Goal: Information Seeking & Learning: Compare options

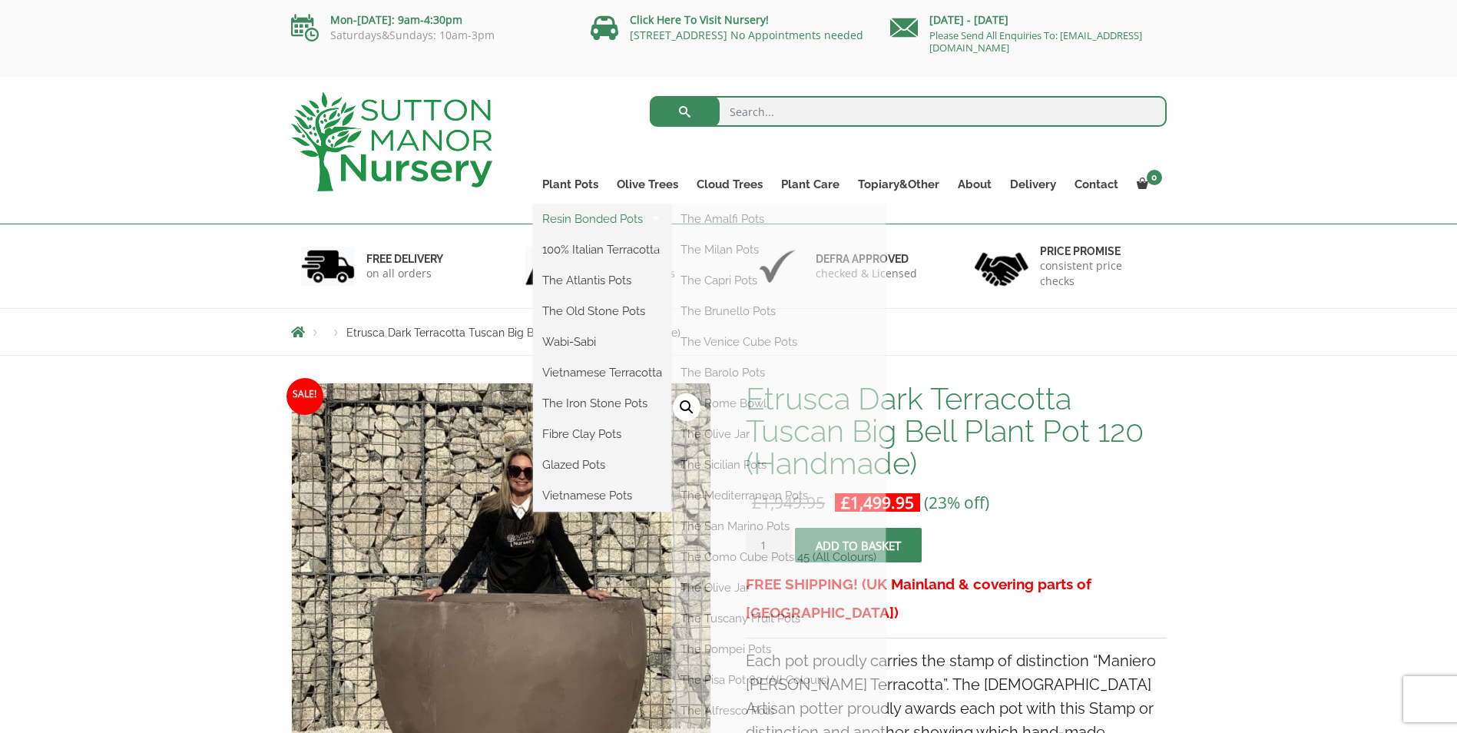
click at [567, 220] on link "Resin Bonded Pots" at bounding box center [602, 218] width 138 height 23
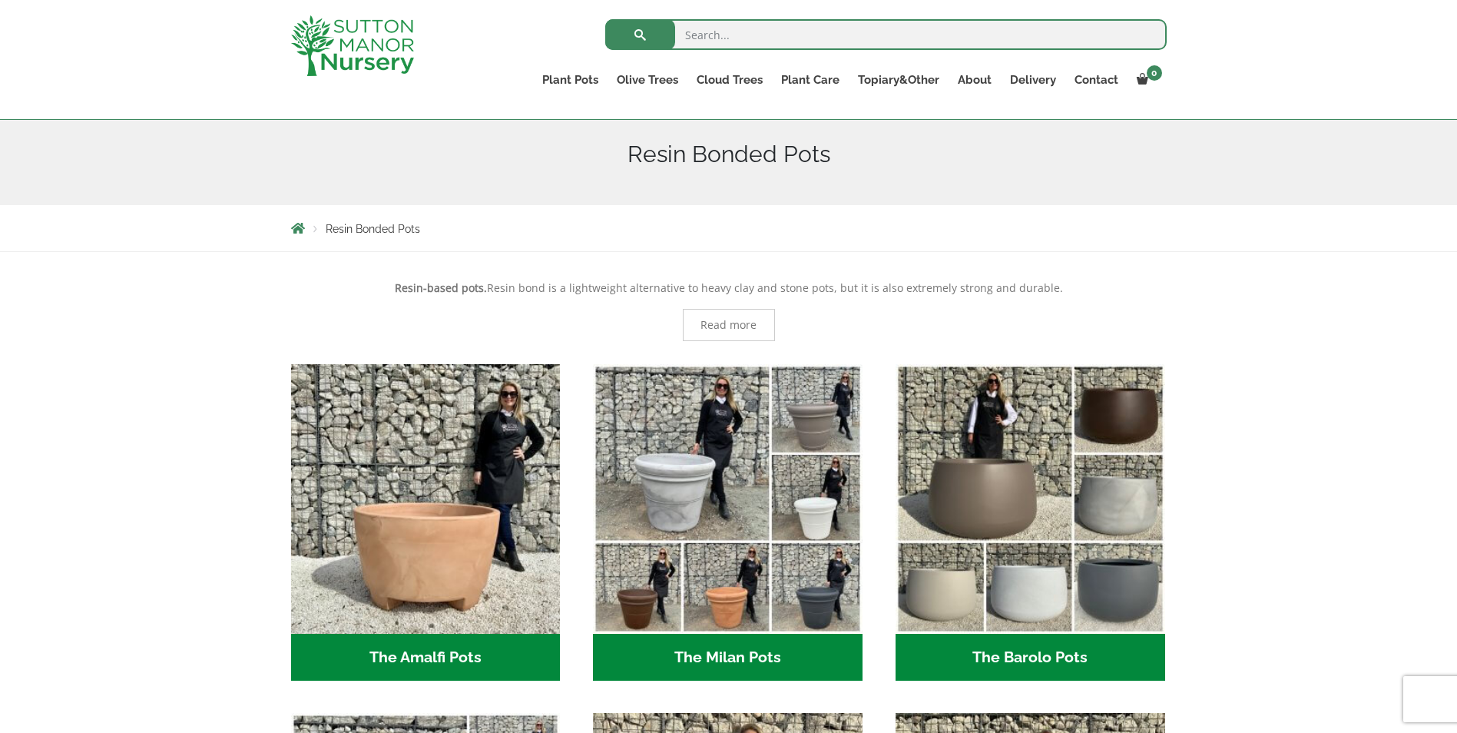
scroll to position [308, 0]
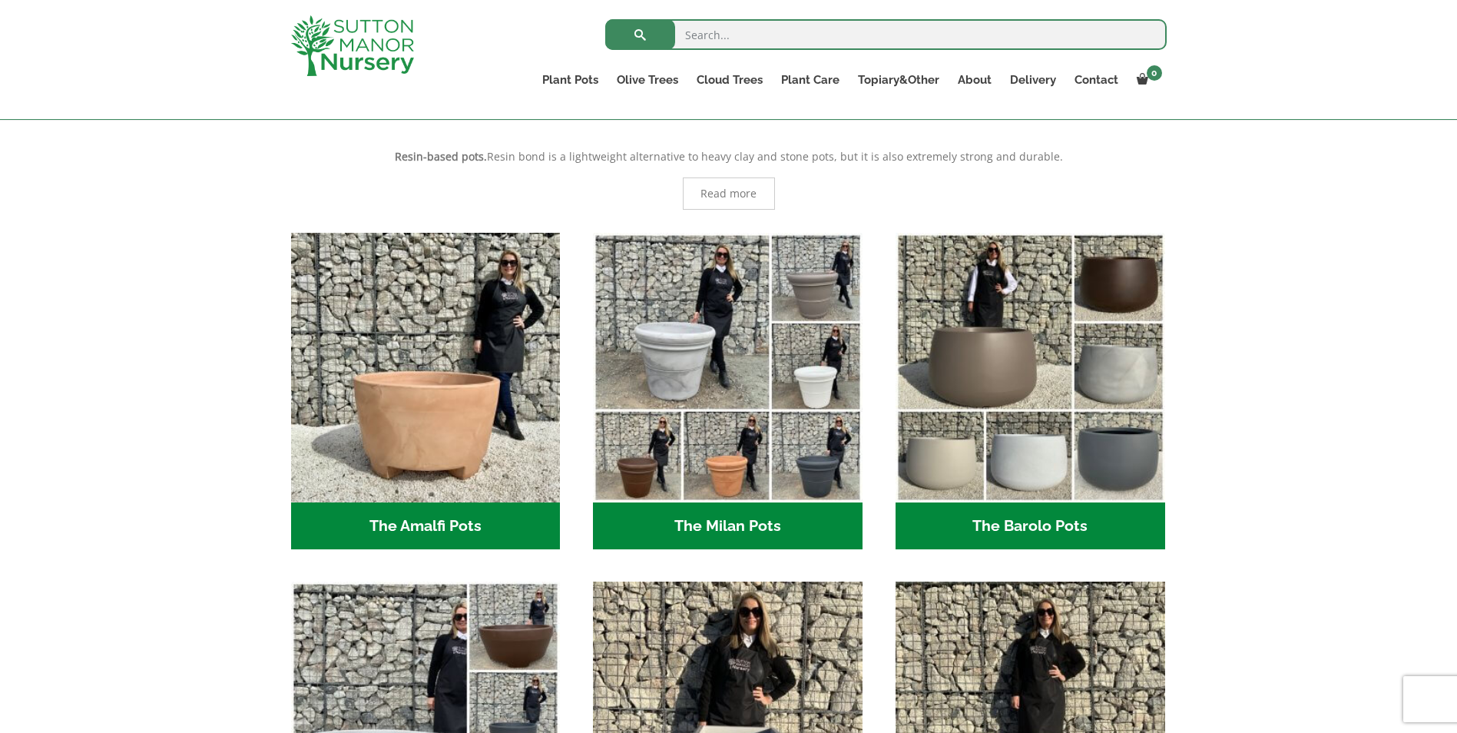
click at [1019, 535] on h2 "The Barolo Pots (36)" at bounding box center [1030, 526] width 270 height 48
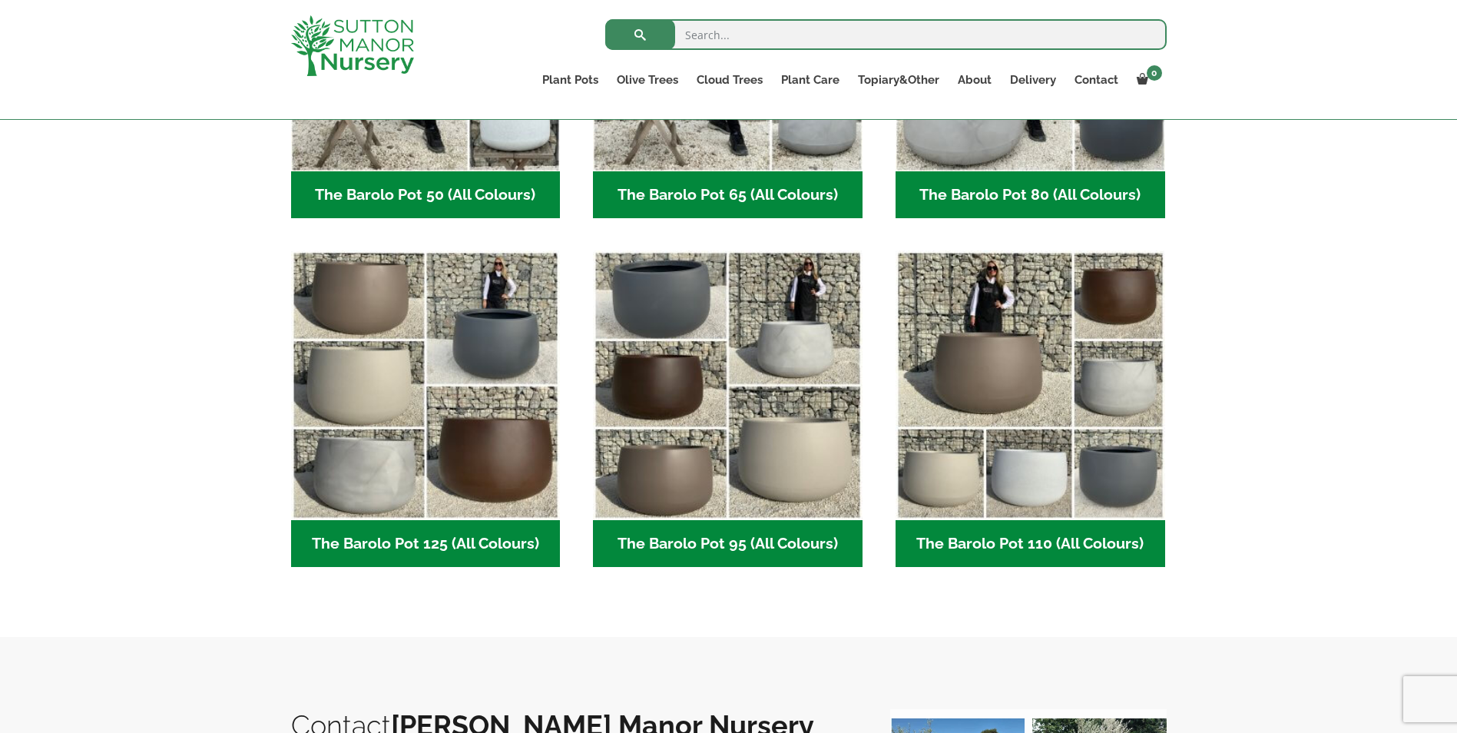
scroll to position [637, 0]
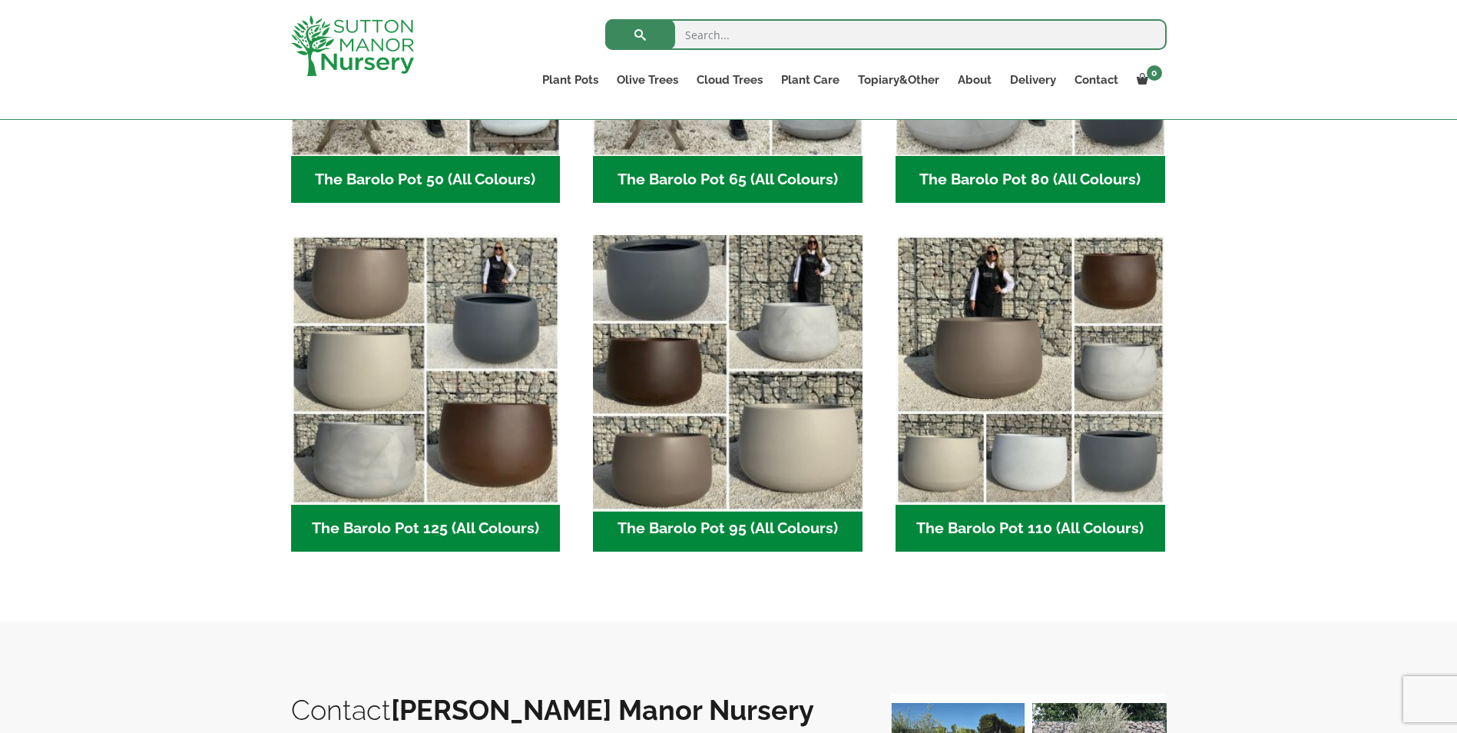
click at [651, 286] on img "Visit product category The Barolo Pot 95 (All Colours)" at bounding box center [728, 370] width 283 height 283
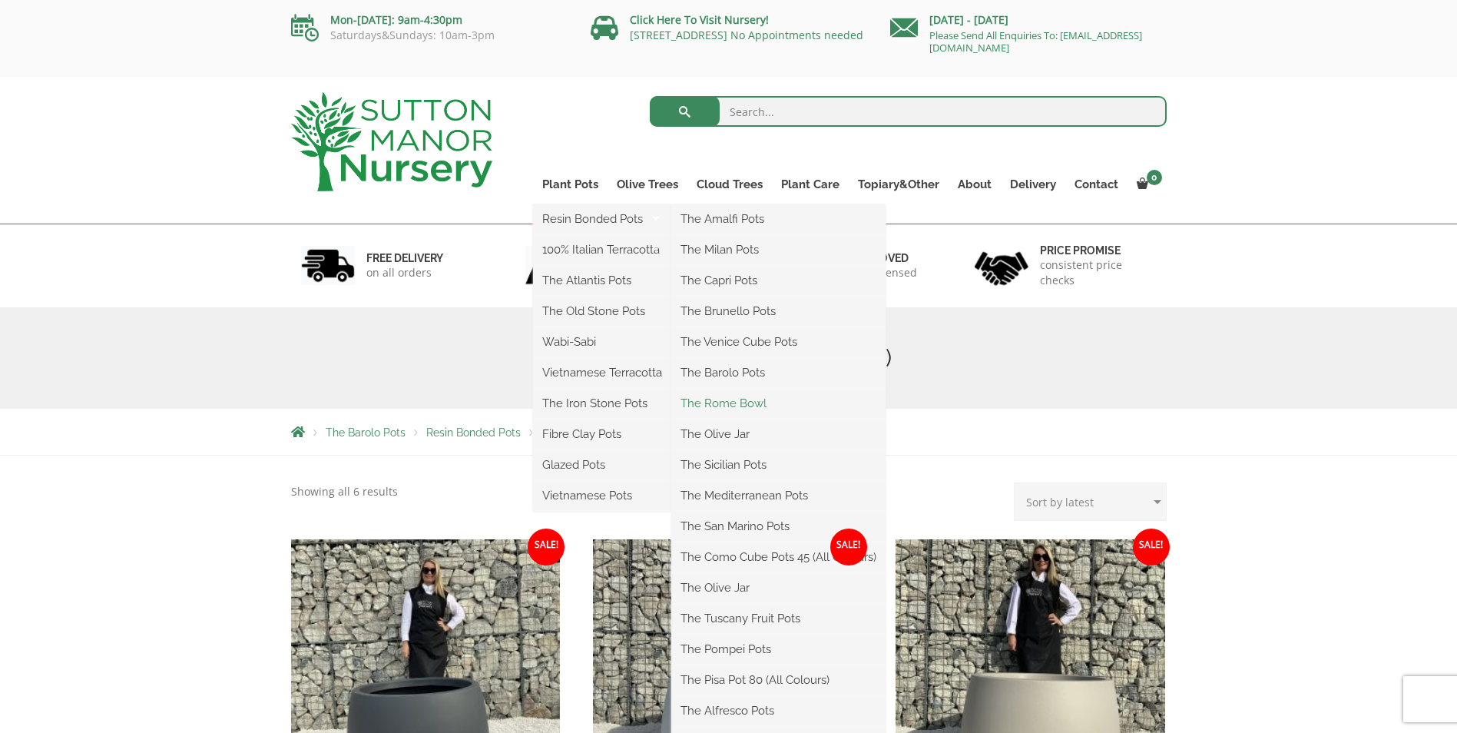
click at [747, 405] on link "The Rome Bowl" at bounding box center [778, 403] width 214 height 23
click at [763, 651] on link "The Pompei Pots" at bounding box center [778, 648] width 214 height 23
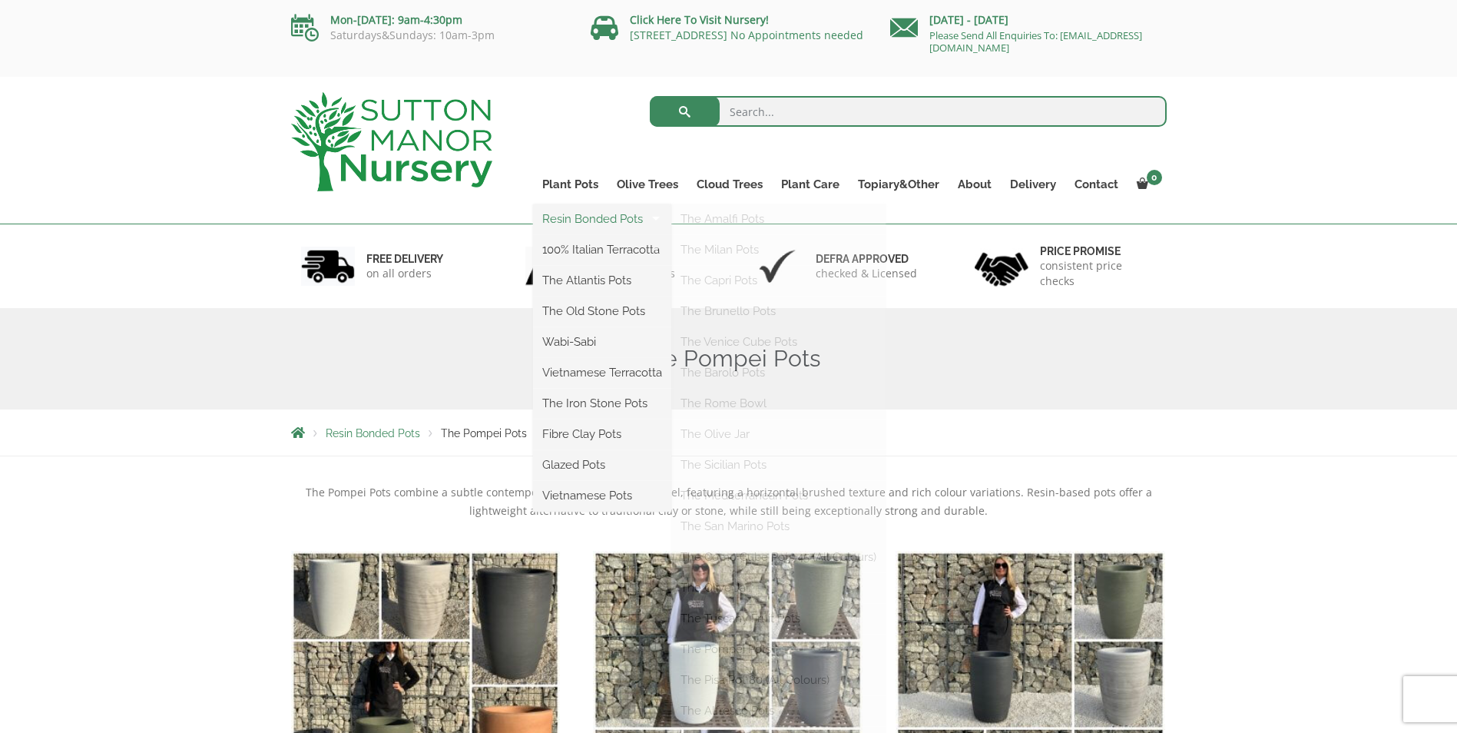
click at [584, 217] on link "Resin Bonded Pots" at bounding box center [602, 218] width 138 height 23
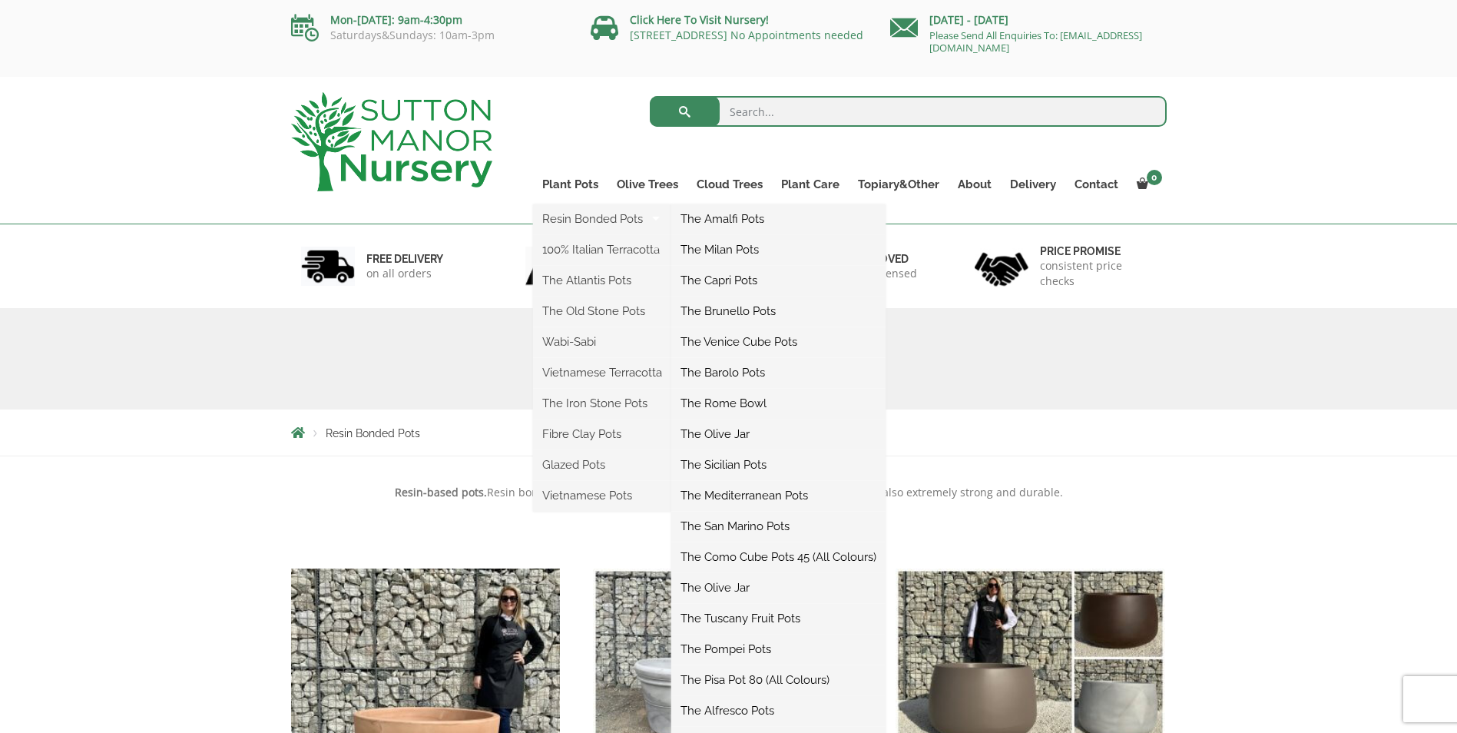
click at [722, 223] on link "The Amalfi Pots" at bounding box center [778, 218] width 214 height 23
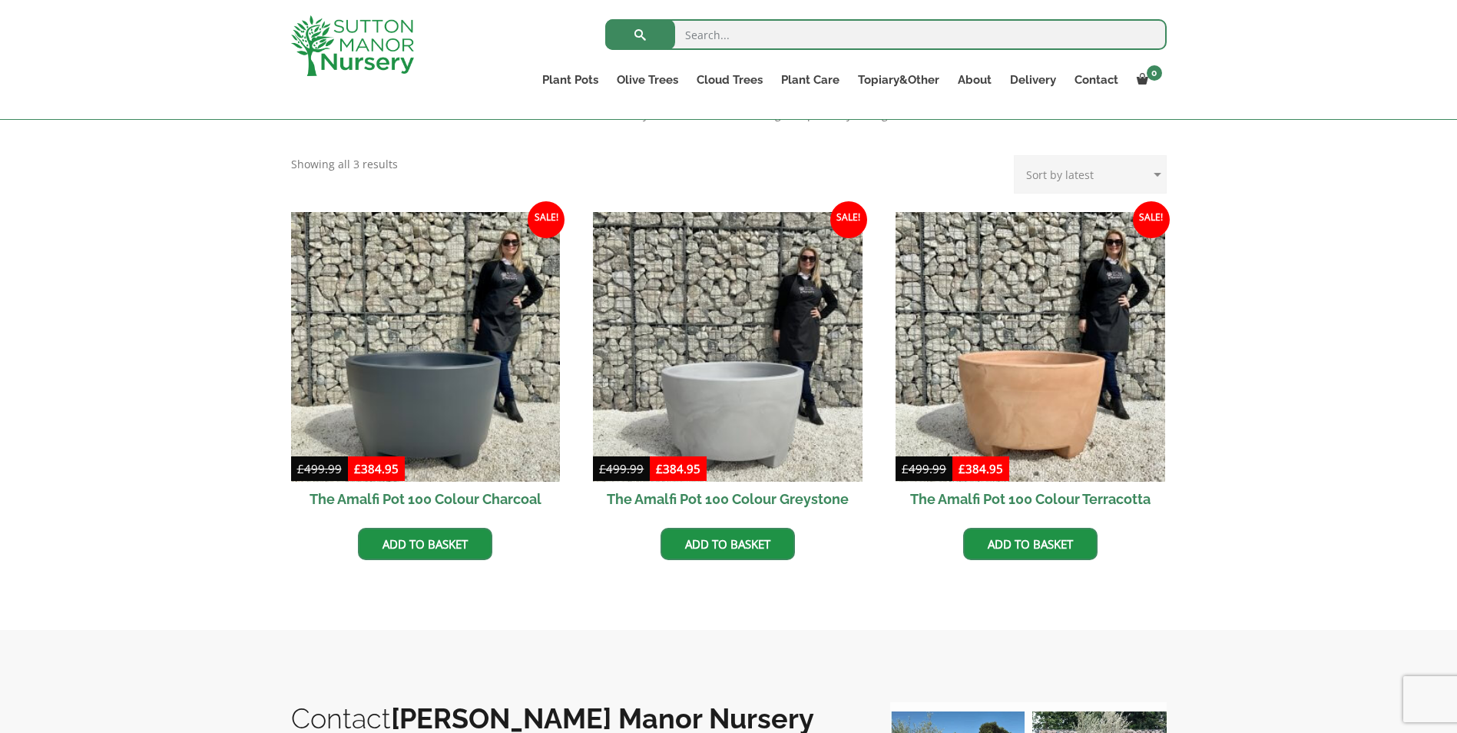
scroll to position [113, 0]
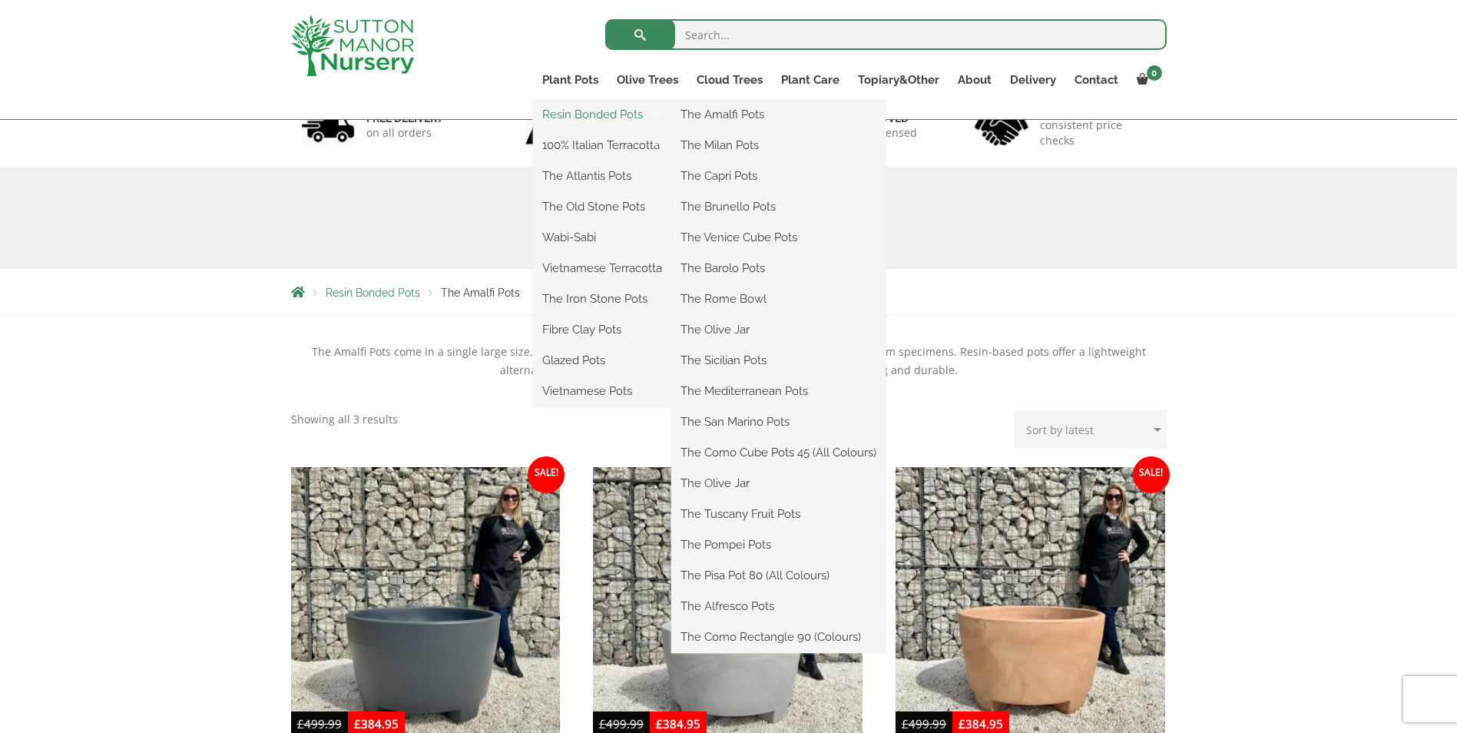
click at [554, 120] on link "Resin Bonded Pots" at bounding box center [602, 114] width 138 height 23
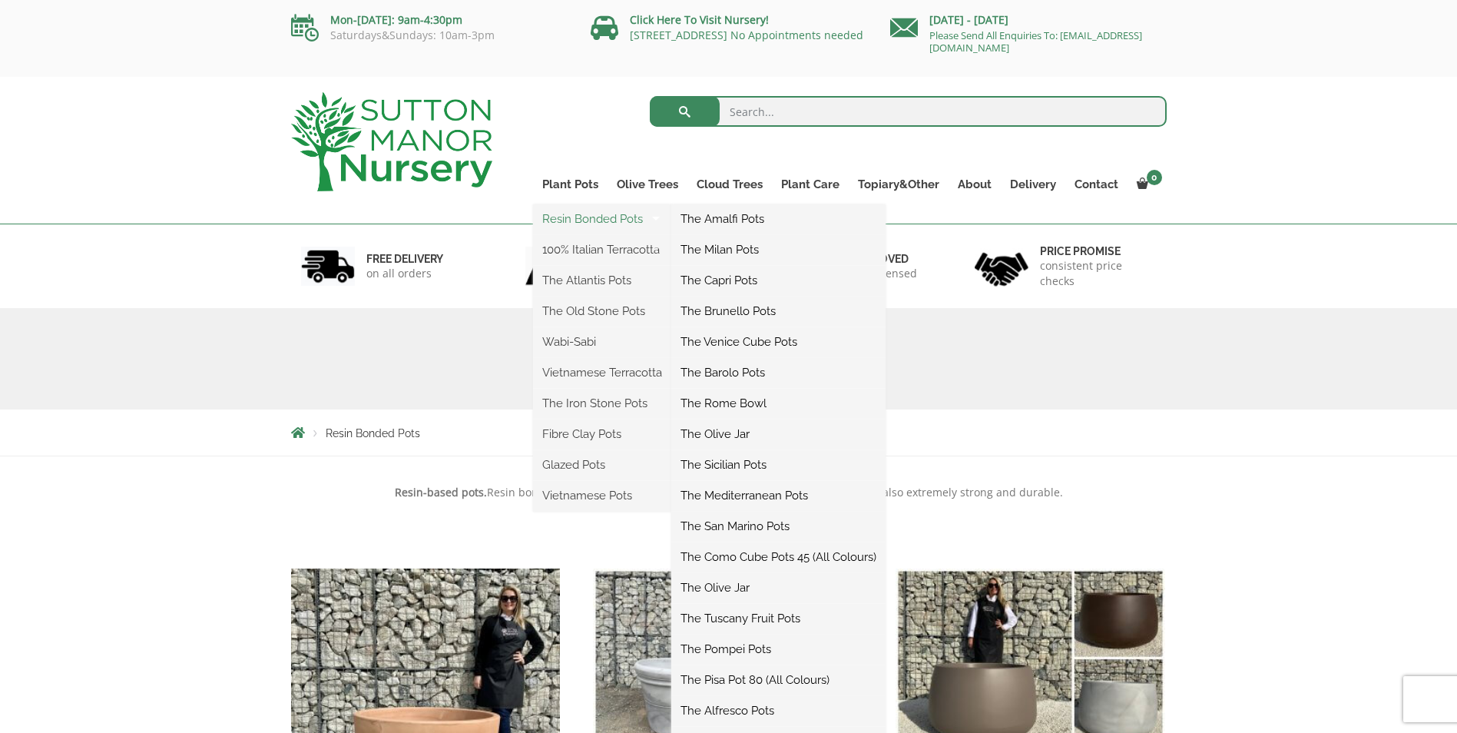
click at [555, 224] on link "Resin Bonded Pots" at bounding box center [602, 218] width 138 height 23
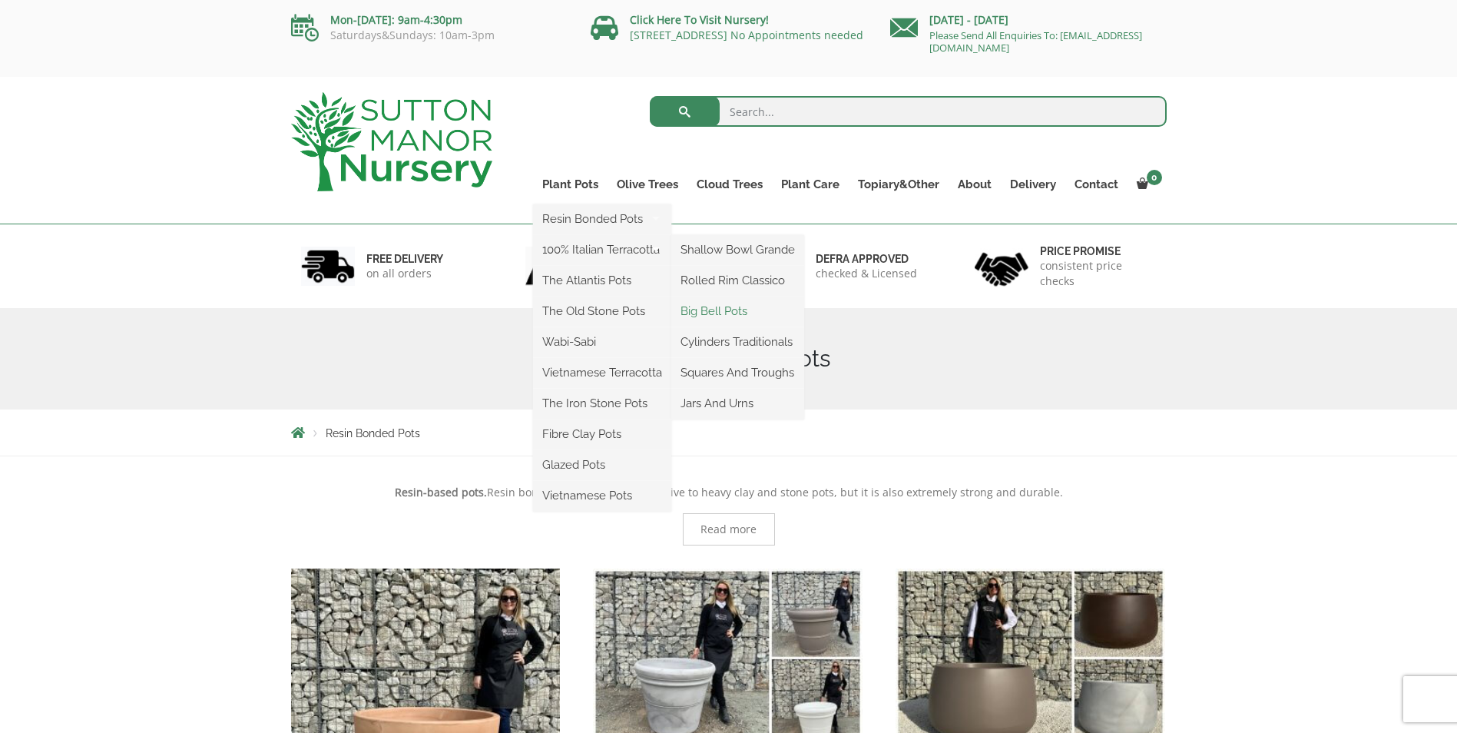
click at [724, 308] on link "Big Bell Pots" at bounding box center [737, 311] width 133 height 23
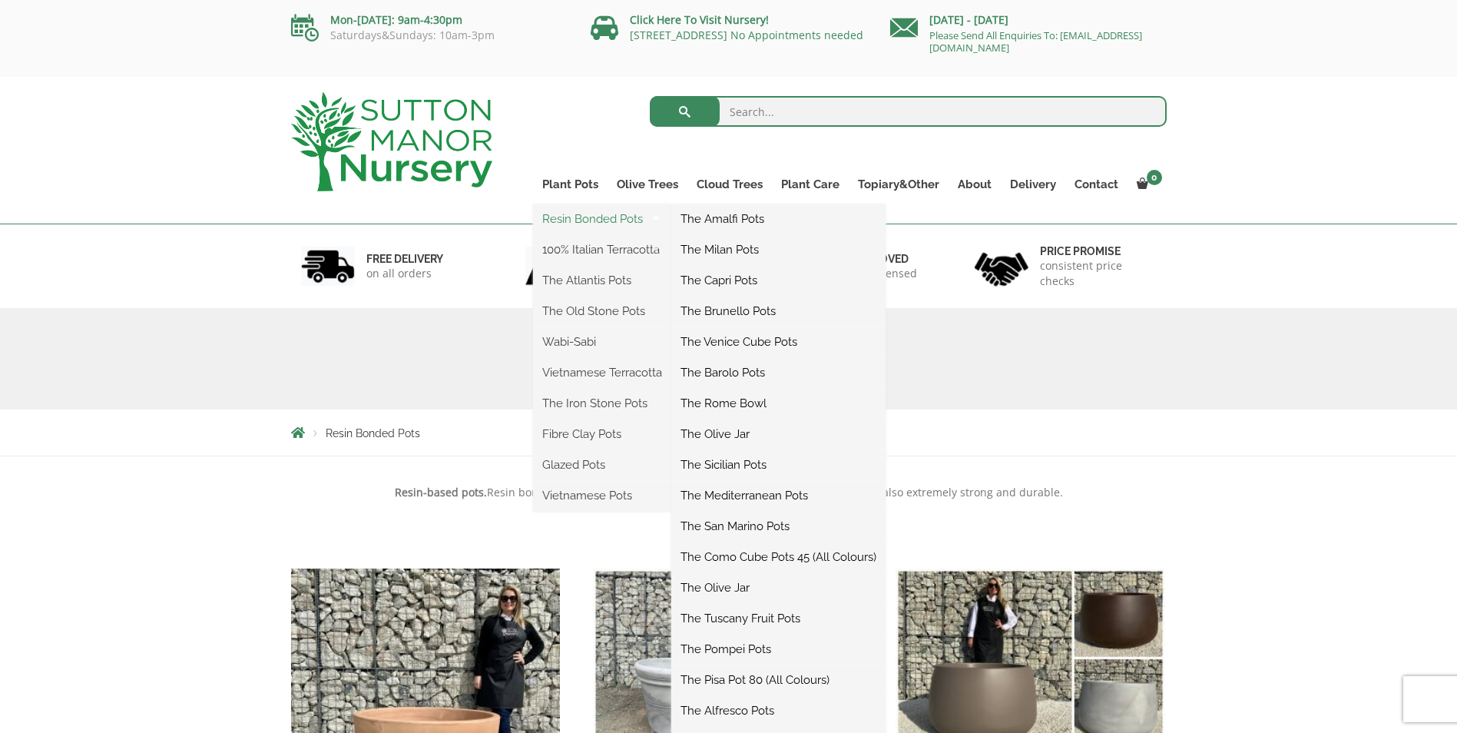
click at [571, 217] on link "Resin Bonded Pots" at bounding box center [602, 218] width 138 height 23
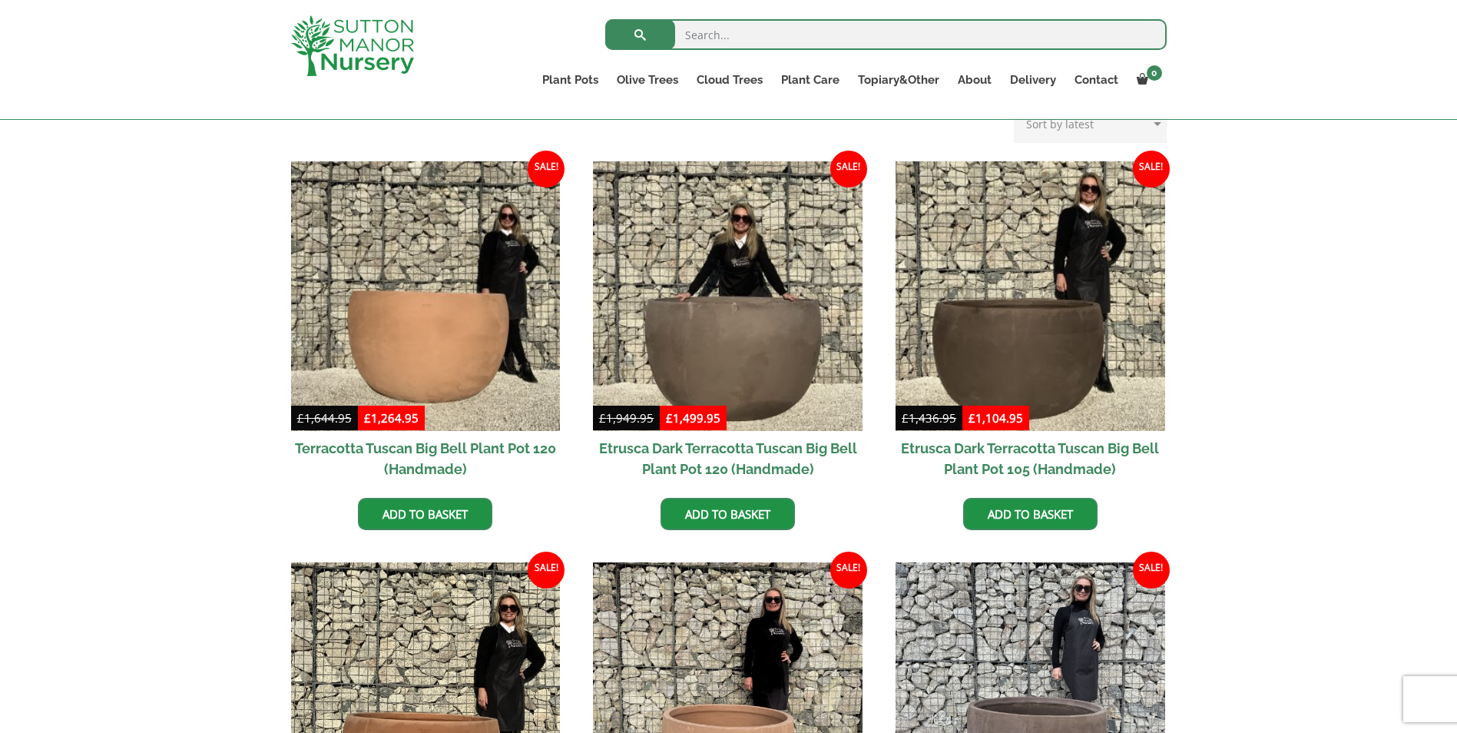
scroll to position [221, 0]
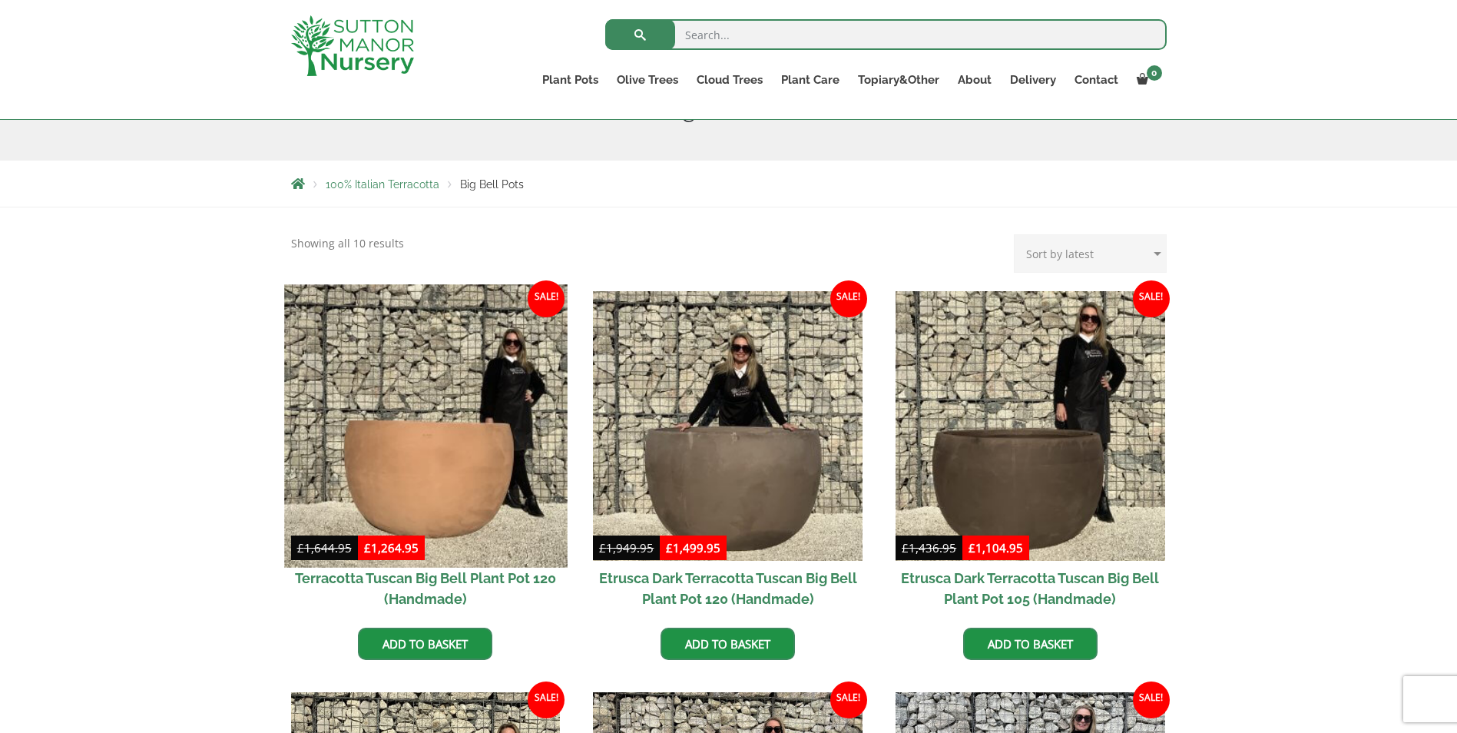
click at [425, 469] on img at bounding box center [425, 425] width 283 height 283
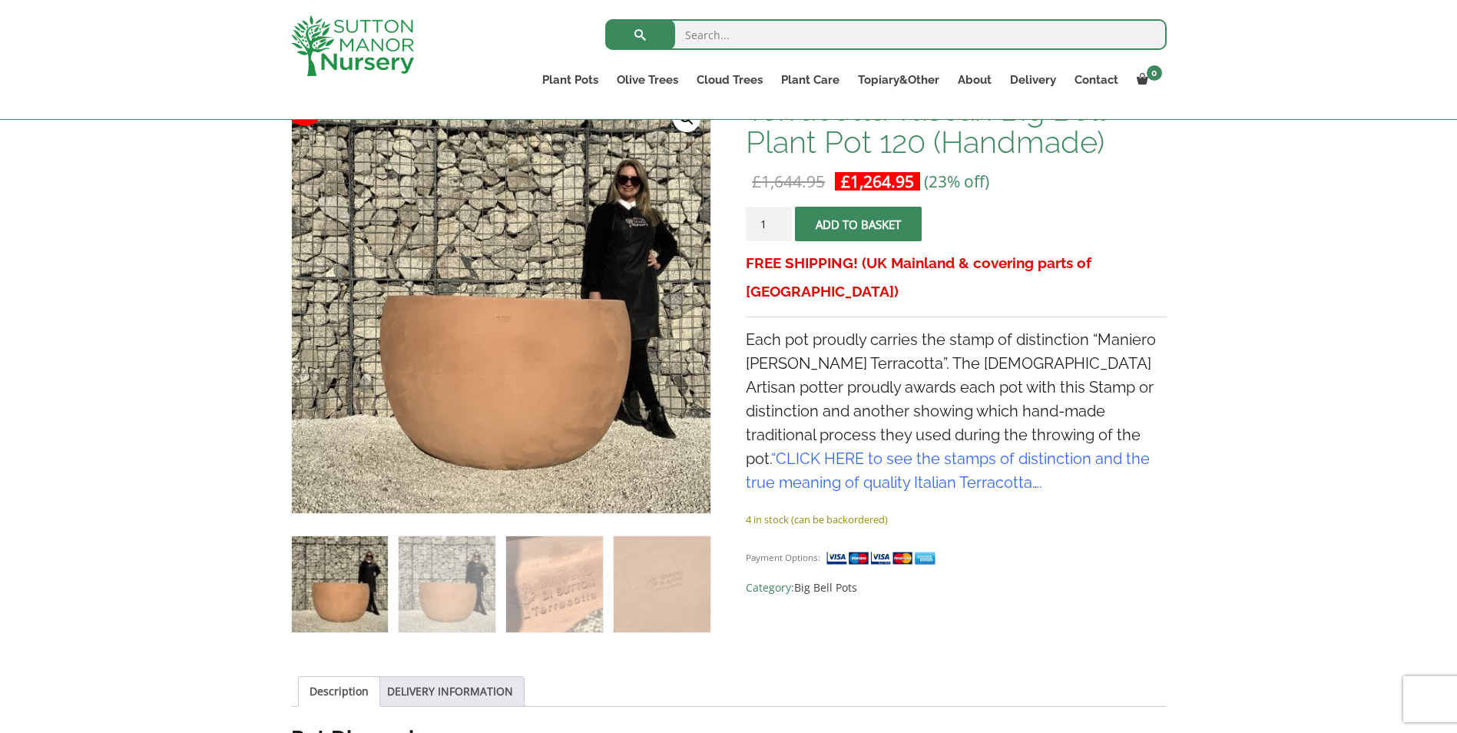
scroll to position [177, 0]
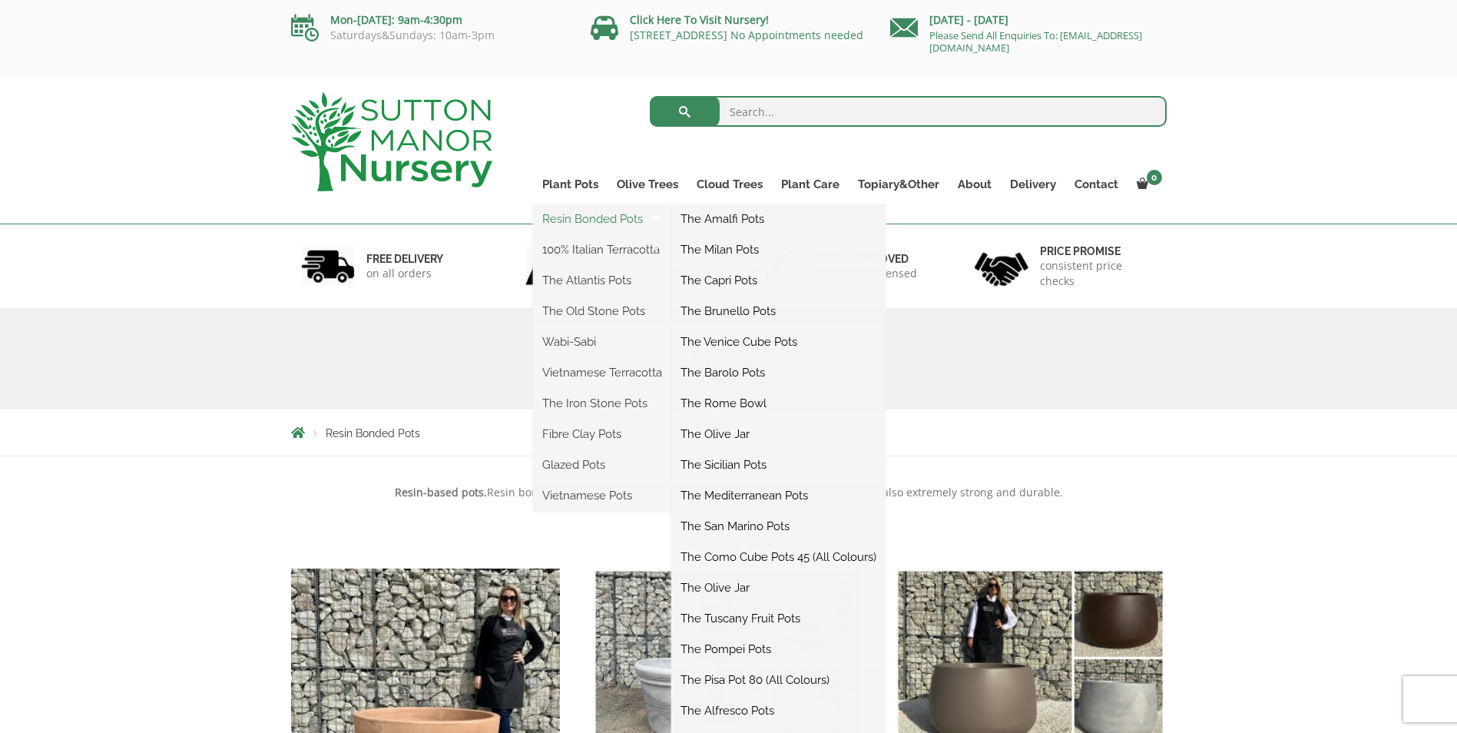
click at [583, 221] on link "Resin Bonded Pots" at bounding box center [602, 218] width 138 height 23
click at [729, 219] on link "The Amalfi Pots" at bounding box center [778, 218] width 214 height 23
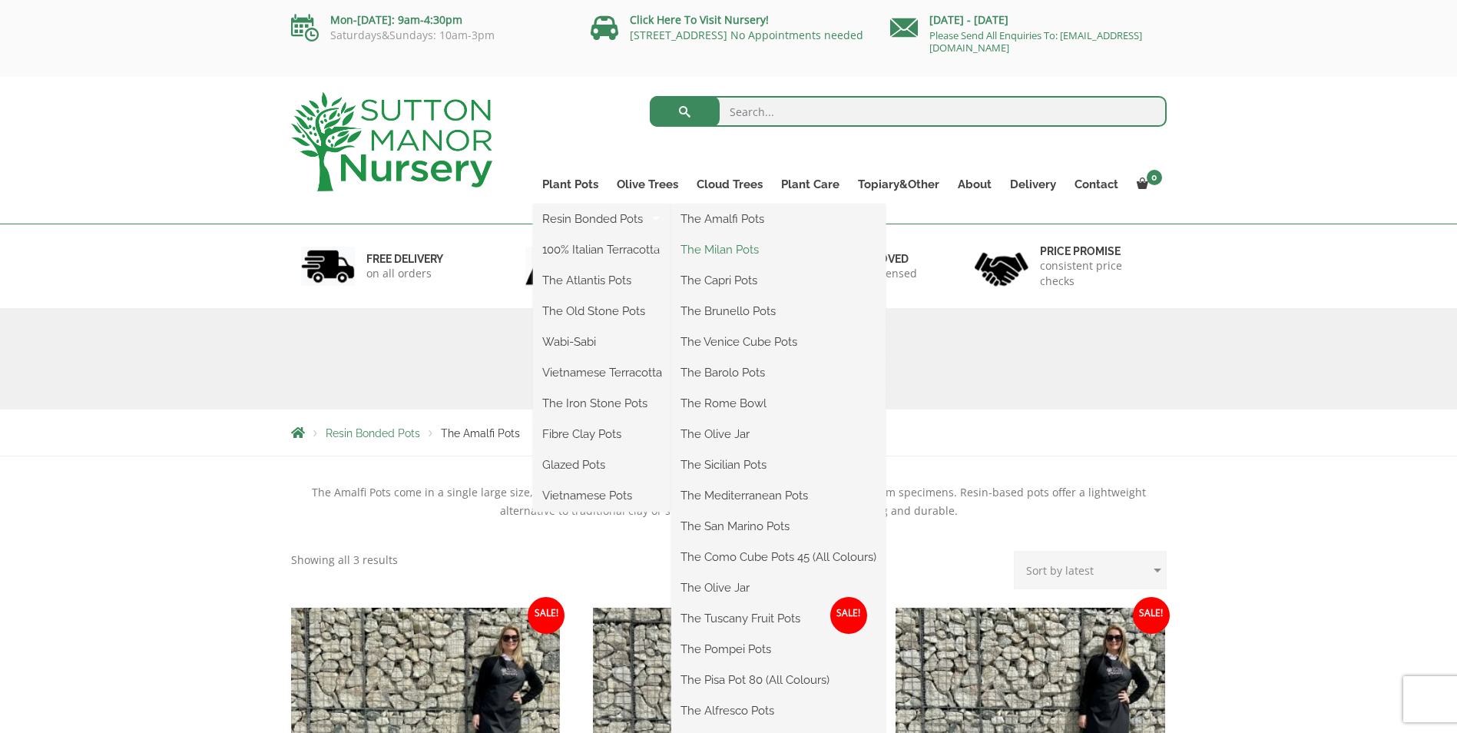
click at [709, 247] on link "The Milan Pots" at bounding box center [778, 249] width 214 height 23
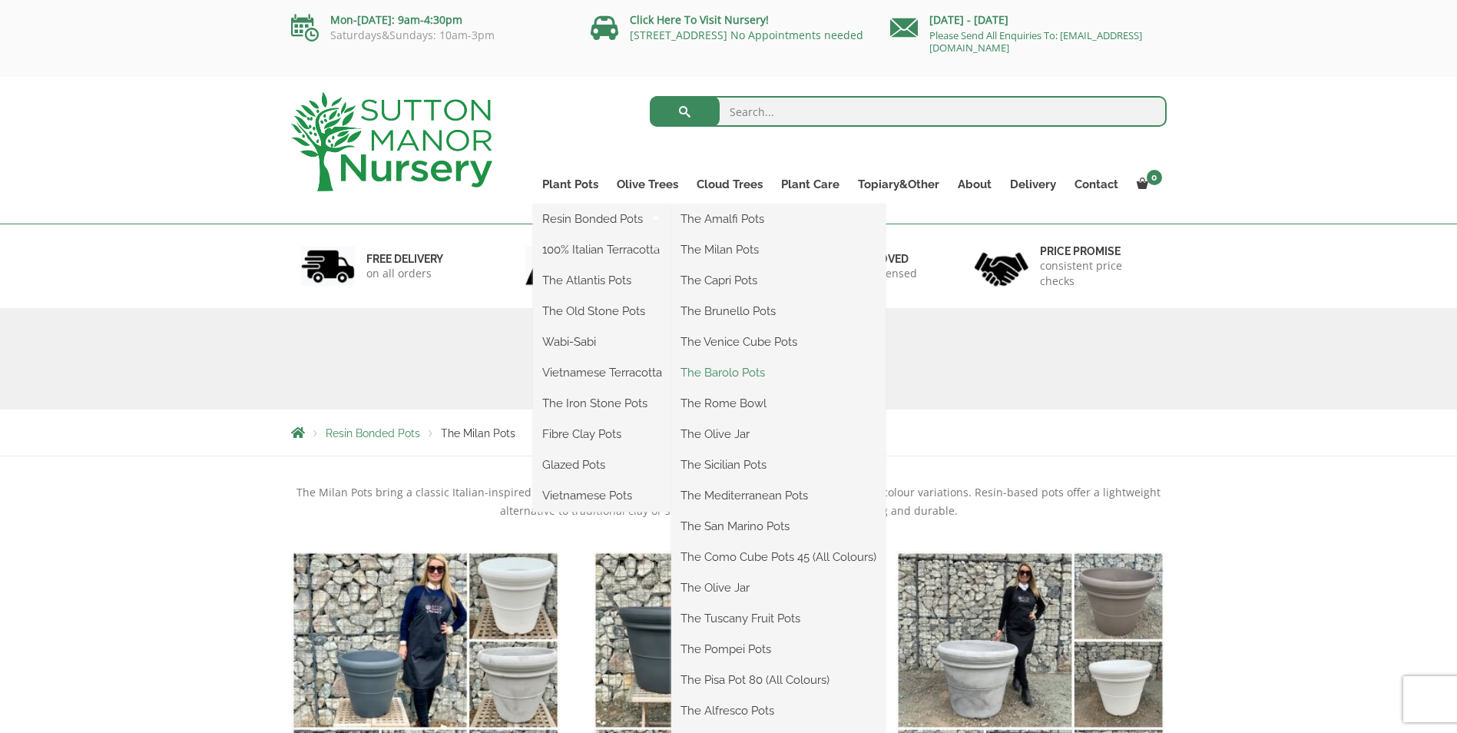
click at [735, 372] on link "The Barolo Pots" at bounding box center [778, 372] width 214 height 23
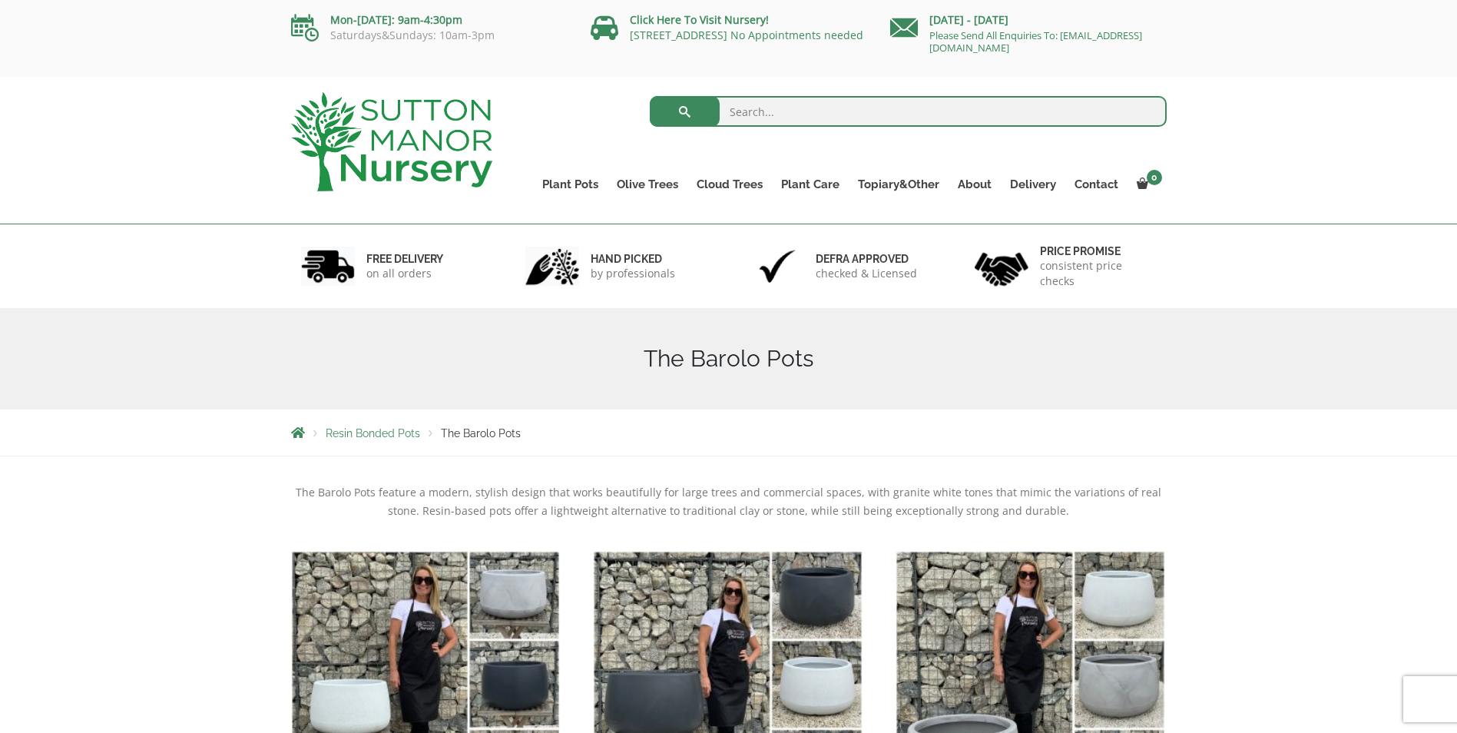
click at [754, 109] on input "search" at bounding box center [908, 111] width 517 height 31
type input "large outside pots resin"
click at [650, 96] on button "submit" at bounding box center [685, 111] width 70 height 31
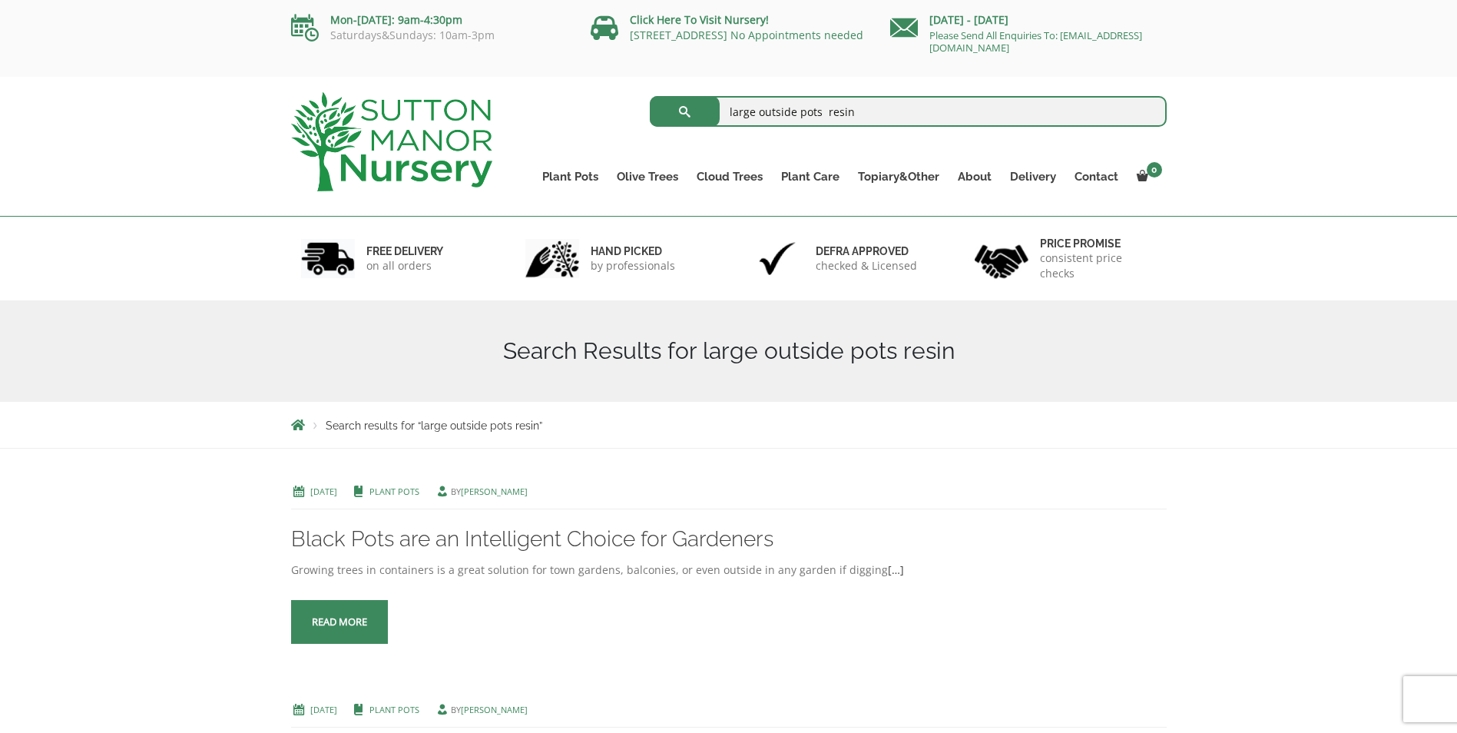
click at [339, 622] on span at bounding box center [339, 622] width 0 height 0
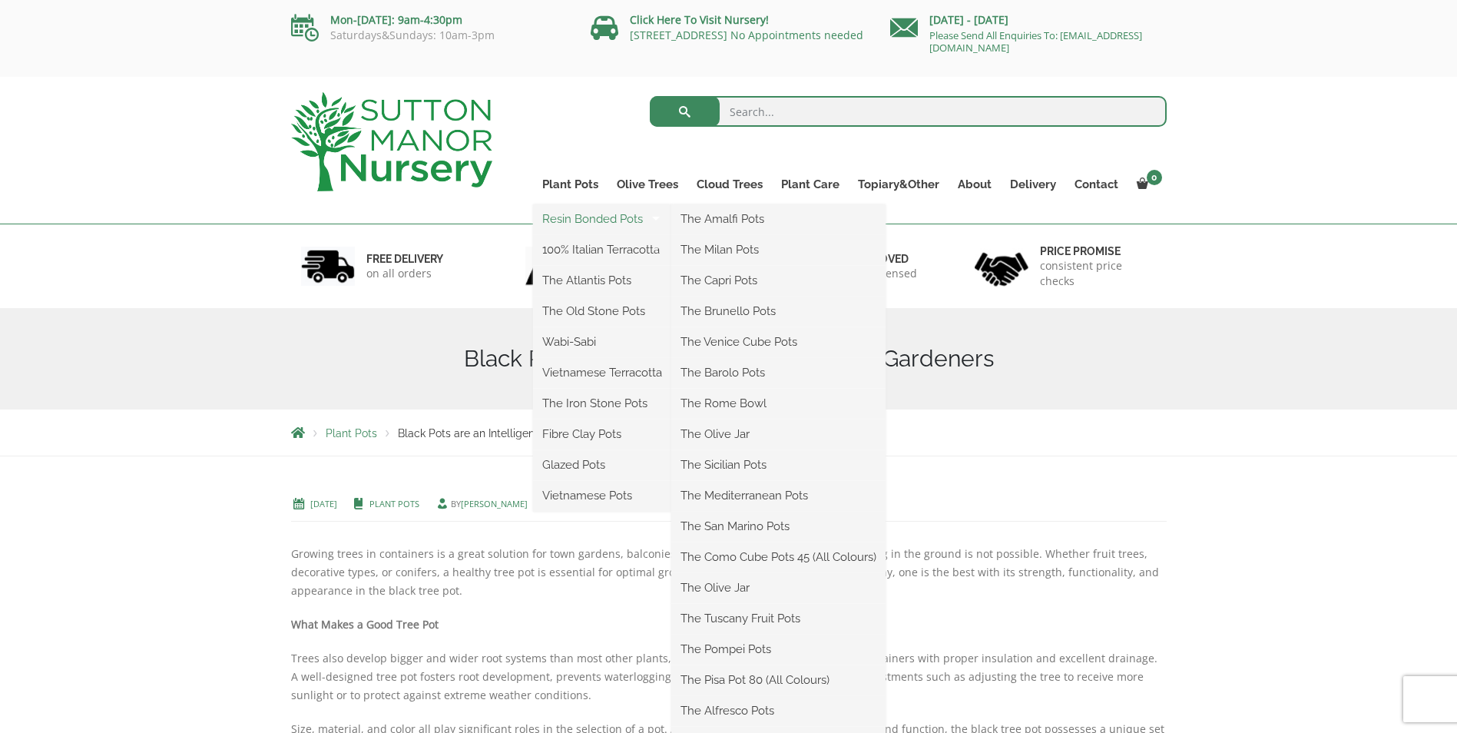
click at [562, 220] on link "Resin Bonded Pots" at bounding box center [602, 218] width 138 height 23
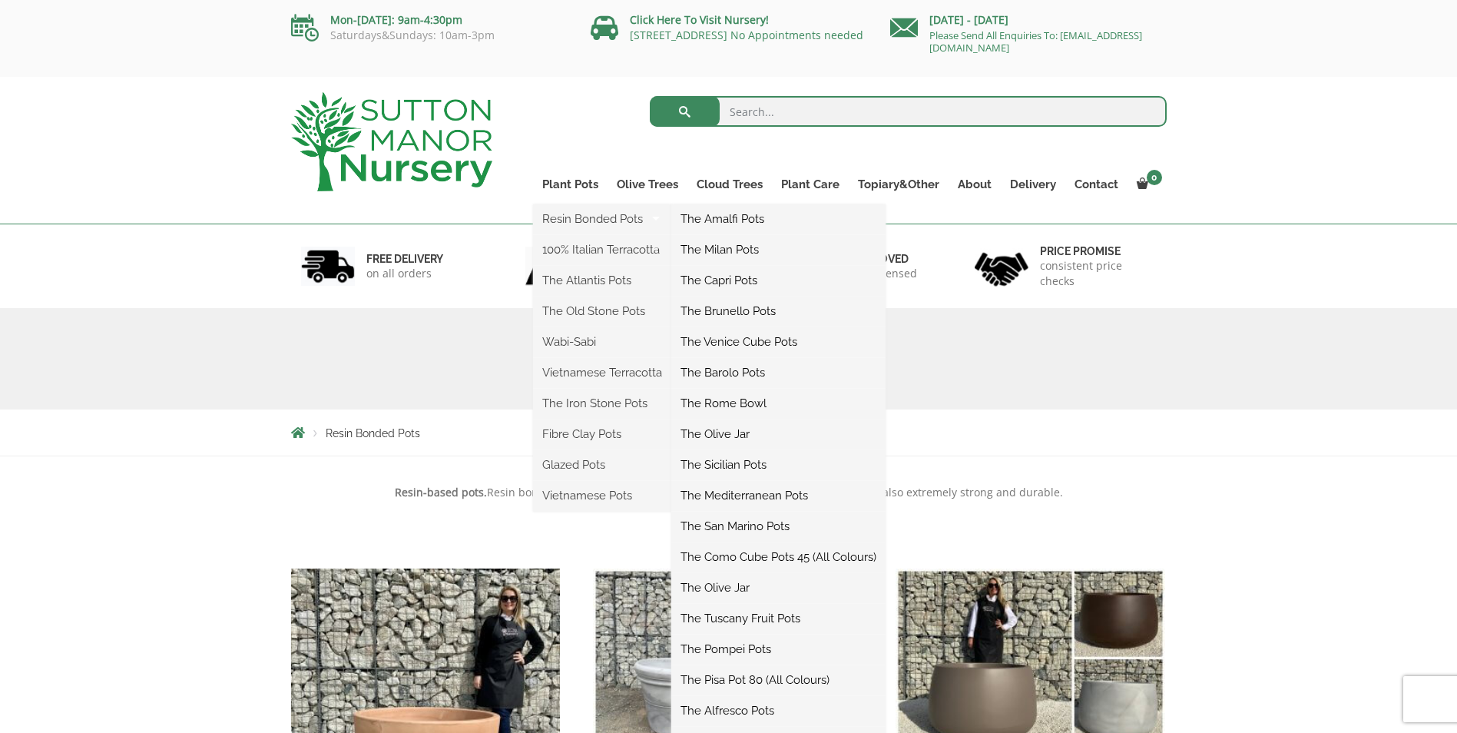
click at [722, 218] on link "The Amalfi Pots" at bounding box center [778, 218] width 214 height 23
click at [729, 551] on link "The Como Cube Pots 45 (All Colours)" at bounding box center [778, 556] width 214 height 23
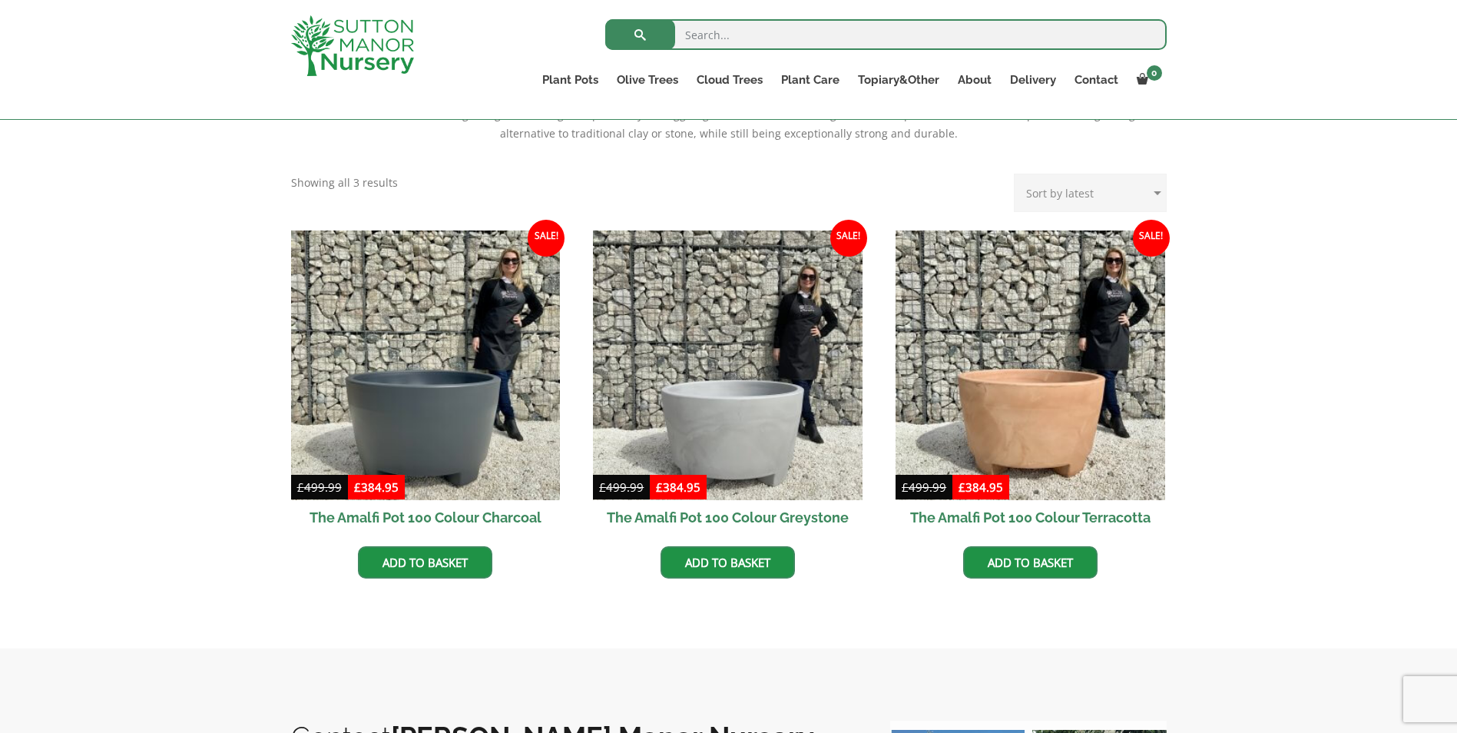
scroll to position [346, 0]
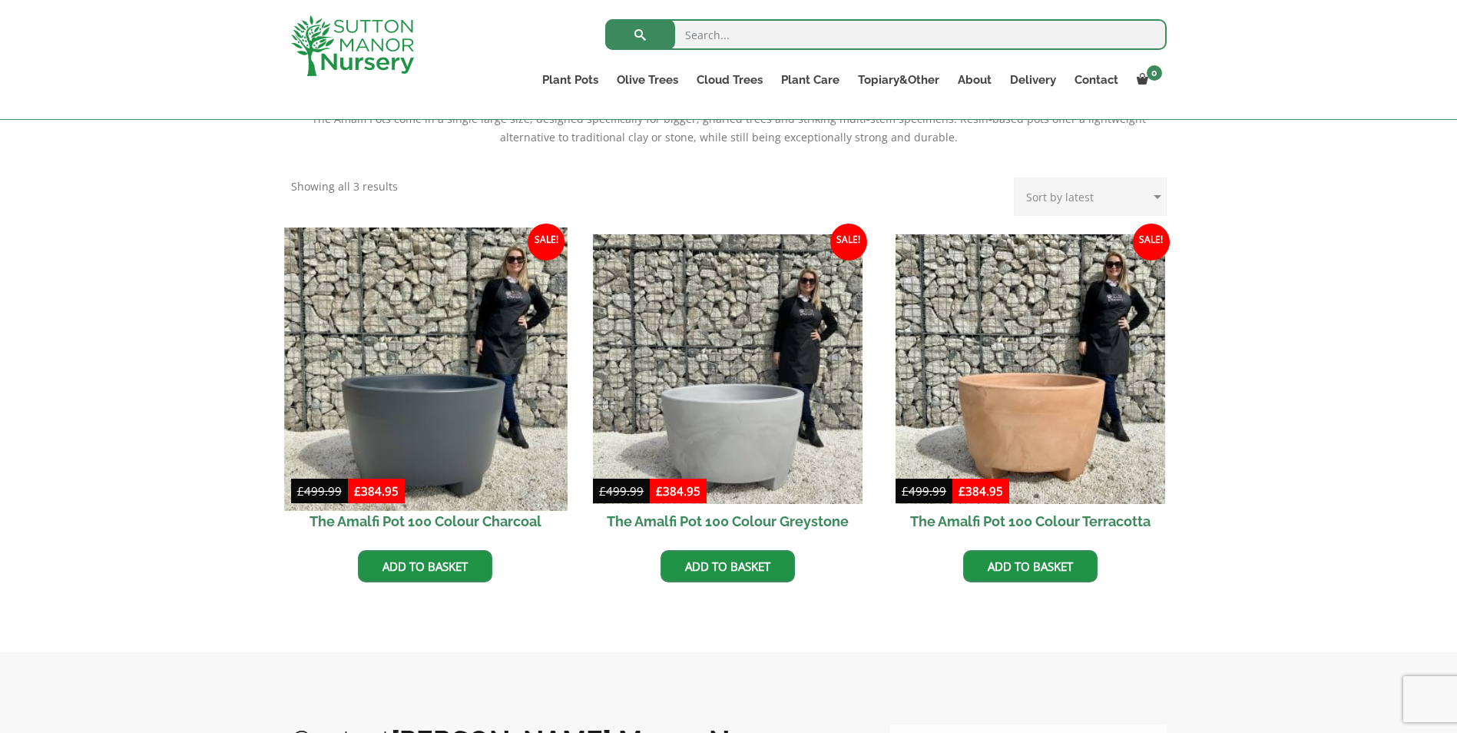
click at [431, 365] on img at bounding box center [425, 368] width 283 height 283
